Goal: Information Seeking & Learning: Learn about a topic

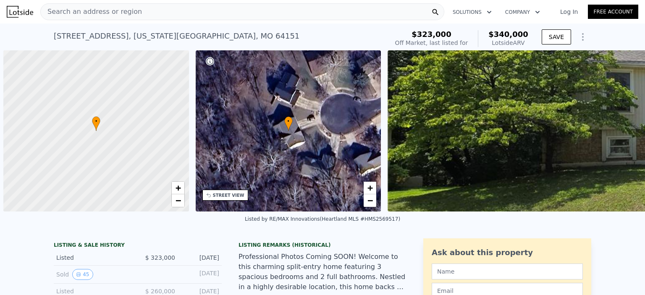
scroll to position [0, 3]
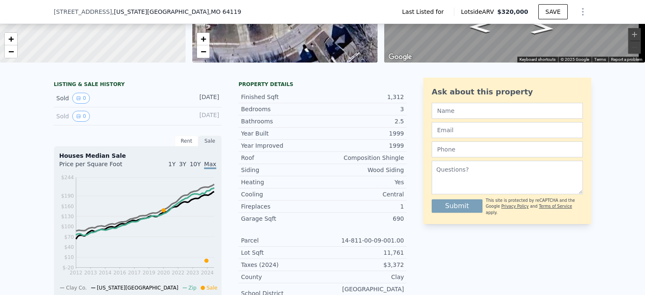
scroll to position [3, 0]
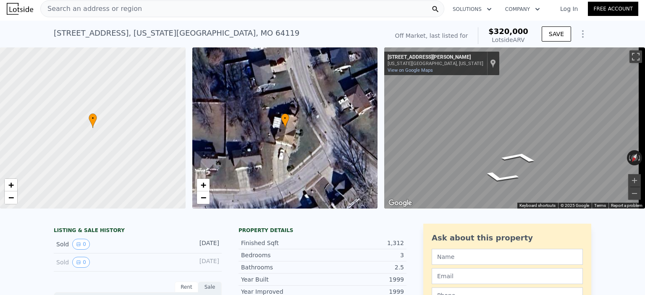
click at [348, 107] on div "• + − • + − ← Move left → Move right ↑ Move up ↓ Move down + Zoom in - Zoom out…" at bounding box center [322, 127] width 645 height 161
click at [367, 107] on div "• + − • + − ← Move left → Move right ↑ Move up ↓ Move down + Zoom in - Zoom out…" at bounding box center [322, 127] width 645 height 161
click at [361, 94] on div "• + − • + − ← Move left → Move right ↑ Move up ↓ Move down + Zoom in - Zoom out…" at bounding box center [322, 127] width 645 height 161
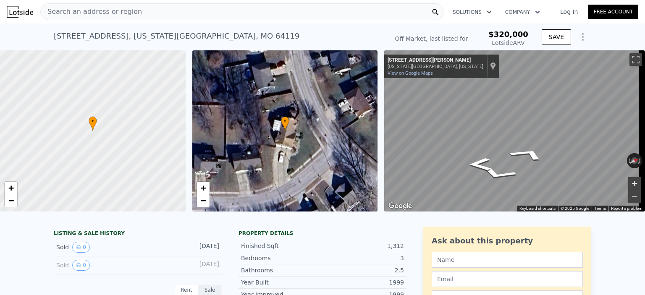
click at [629, 182] on button "Zoom in" at bounding box center [635, 183] width 13 height 13
click at [641, 124] on div "Search an address or region Solutions Company Open main menu Log In Free Accoun…" at bounding box center [322, 147] width 645 height 295
click at [642, 126] on div "Search an address or region Solutions Company Open main menu Log In Free Accoun…" at bounding box center [322, 147] width 645 height 295
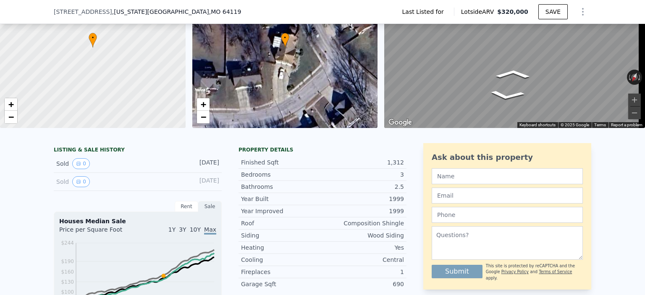
scroll to position [47, 0]
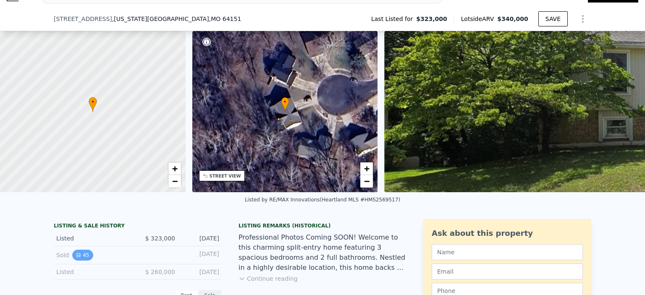
scroll to position [39, 0]
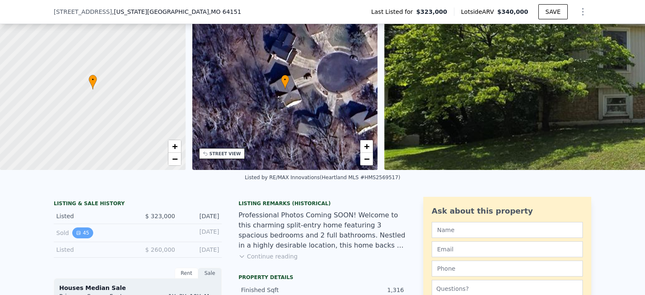
click at [77, 235] on icon "View historical data" at bounding box center [78, 233] width 3 height 3
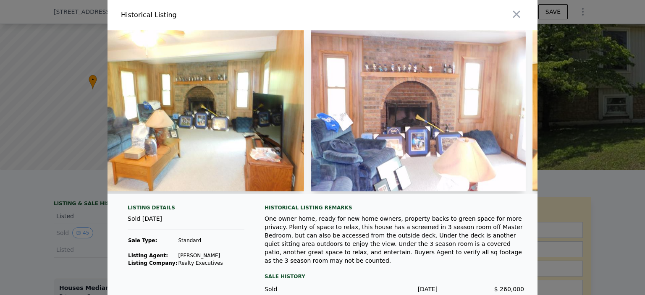
scroll to position [0, 9962]
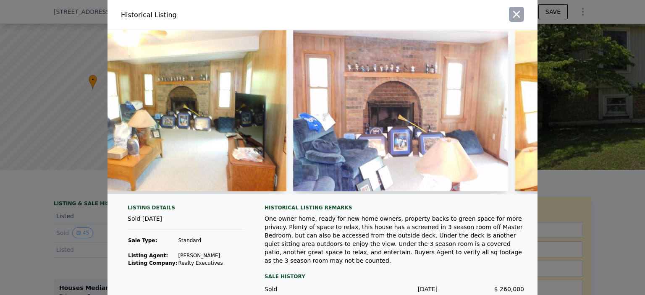
click at [511, 15] on icon "button" at bounding box center [517, 14] width 12 height 12
